Goal: Information Seeking & Learning: Learn about a topic

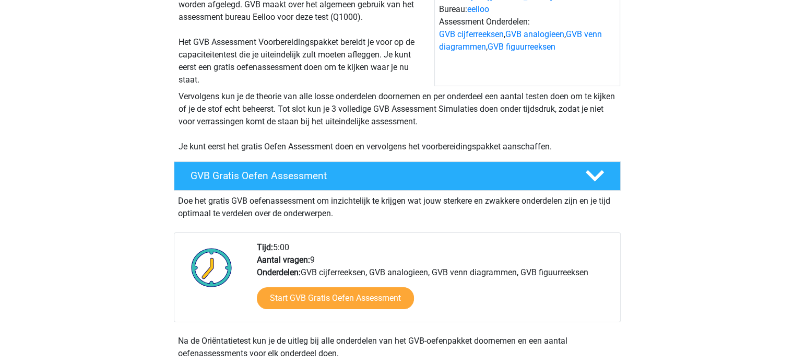
scroll to position [124, 0]
click at [254, 175] on h4 "GVB Gratis Oefen Assessment" at bounding box center [380, 176] width 378 height 12
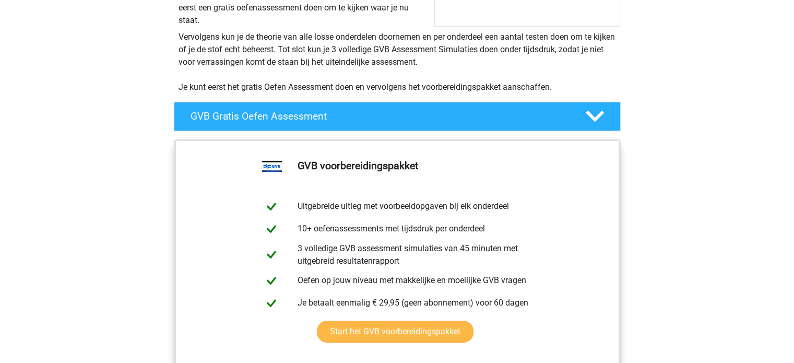
scroll to position [182, 0]
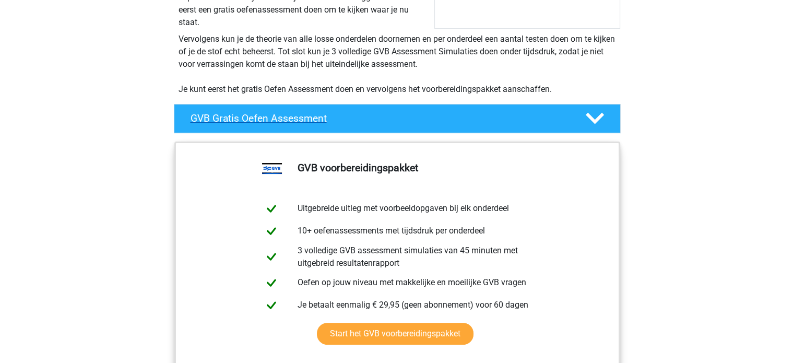
click at [429, 119] on h4 "GVB Gratis Oefen Assessment" at bounding box center [380, 118] width 378 height 12
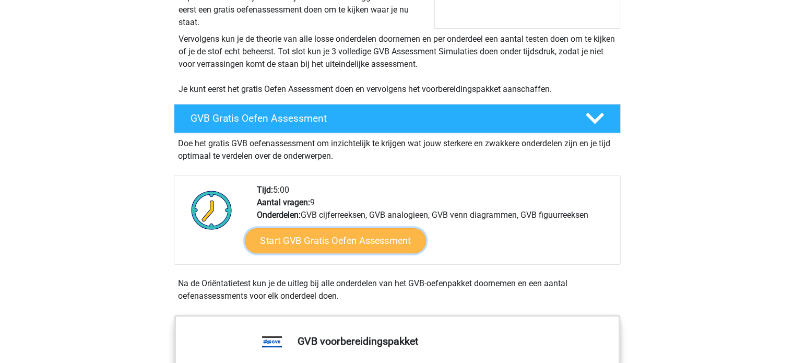
click at [340, 238] on link "Start GVB Gratis Oefen Assessment" at bounding box center [335, 240] width 181 height 25
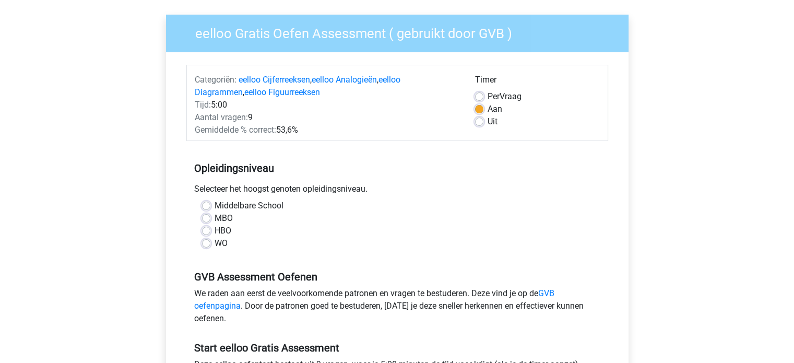
scroll to position [79, 0]
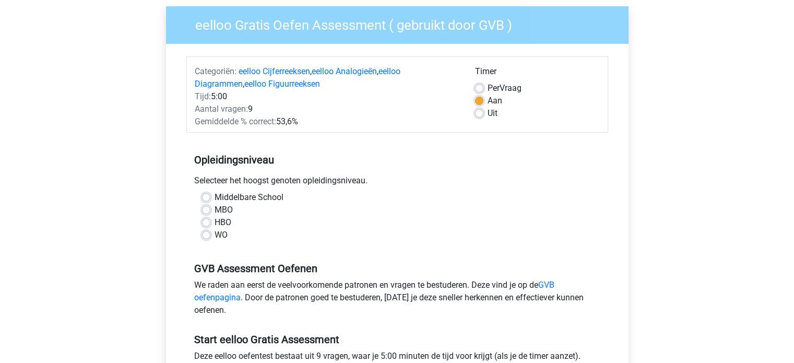
click at [215, 220] on label "HBO" at bounding box center [223, 222] width 17 height 13
click at [208, 220] on input "HBO" at bounding box center [206, 221] width 8 height 10
radio input "true"
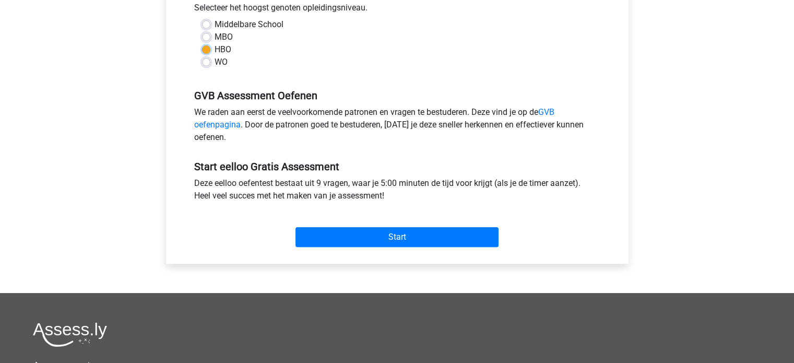
scroll to position [253, 0]
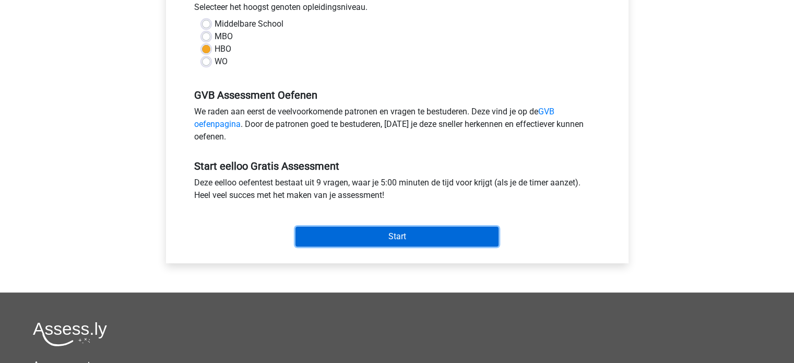
click at [328, 246] on input "Start" at bounding box center [396, 237] width 203 height 20
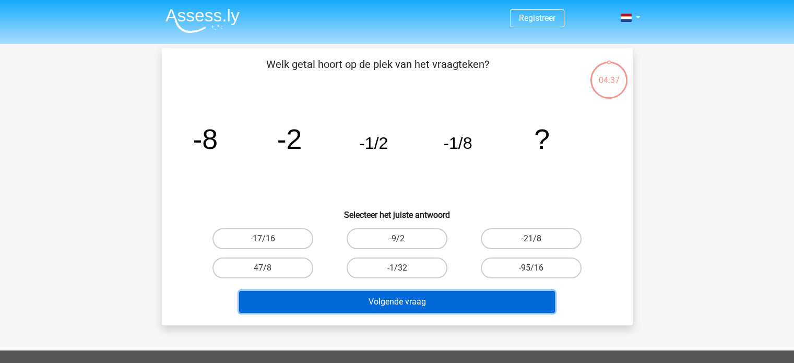
click at [352, 293] on button "Volgende vraag" at bounding box center [397, 302] width 316 height 22
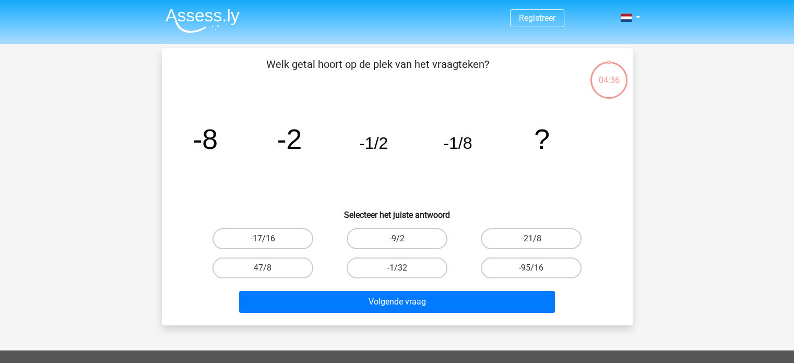
click at [304, 241] on label "-17/16" at bounding box center [262, 238] width 101 height 21
click at [269, 241] on input "-17/16" at bounding box center [266, 242] width 7 height 7
radio input "true"
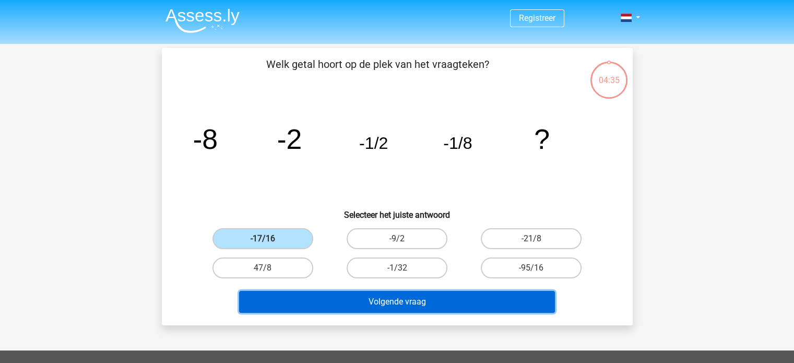
click at [351, 302] on button "Volgende vraag" at bounding box center [397, 302] width 316 height 22
click at [335, 304] on button "Volgende vraag" at bounding box center [397, 302] width 316 height 22
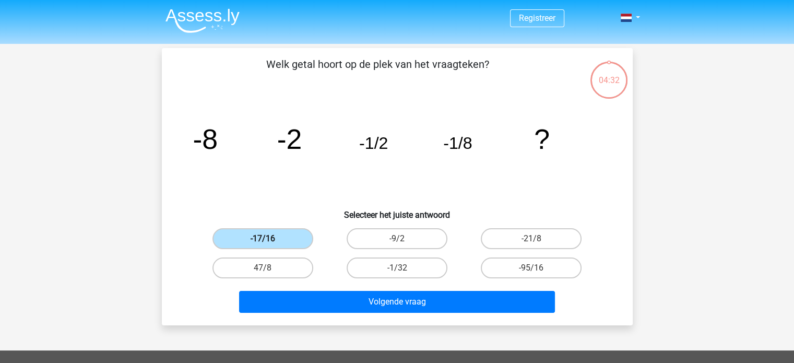
click at [290, 242] on label "-17/16" at bounding box center [262, 238] width 101 height 21
click at [269, 242] on input "-17/16" at bounding box center [266, 242] width 7 height 7
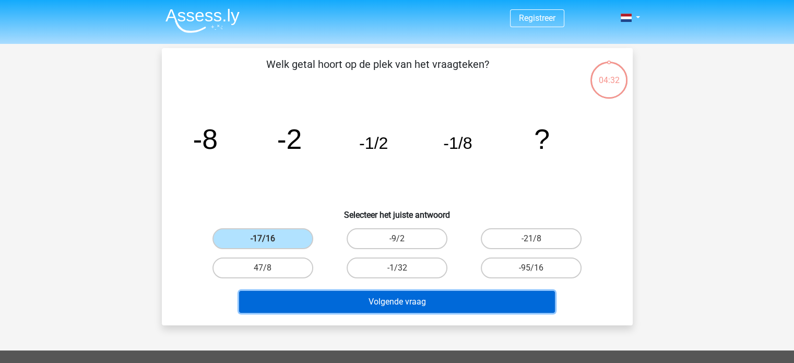
click at [322, 295] on button "Volgende vraag" at bounding box center [397, 302] width 316 height 22
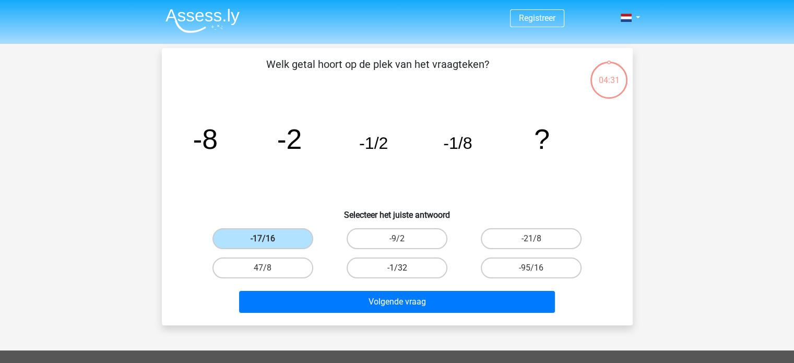
click at [369, 263] on label "-1/32" at bounding box center [397, 267] width 101 height 21
click at [397, 268] on input "-1/32" at bounding box center [400, 271] width 7 height 7
radio input "true"
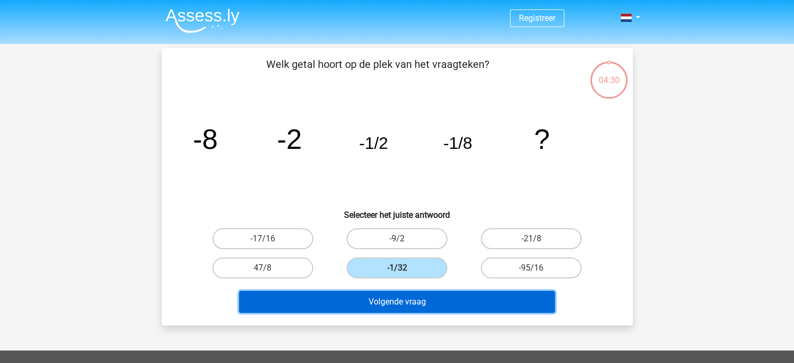
click at [353, 294] on button "Volgende vraag" at bounding box center [397, 302] width 316 height 22
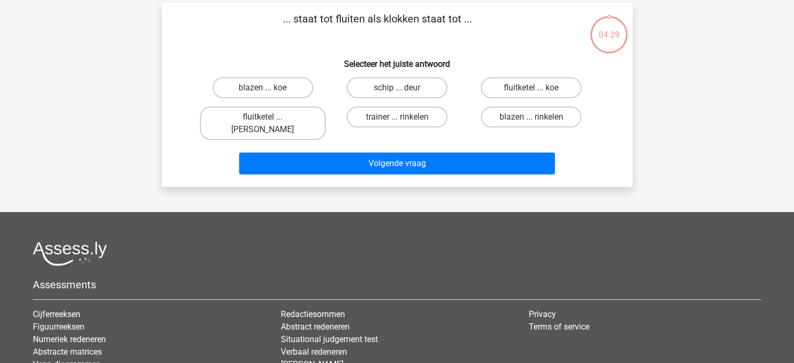
scroll to position [48, 0]
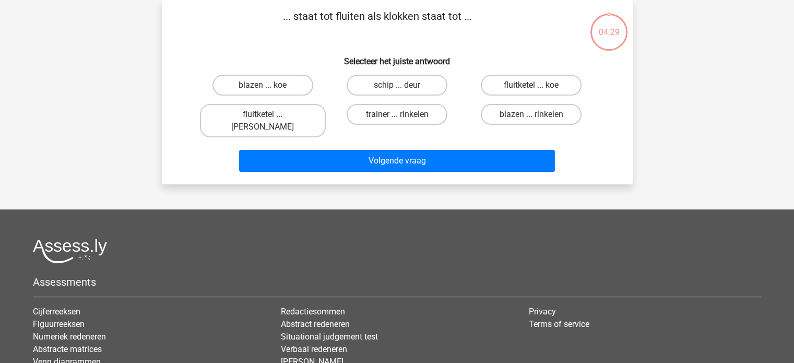
click at [353, 305] on li "Redactiesommen" at bounding box center [397, 311] width 232 height 13
